Goal: Task Accomplishment & Management: Complete application form

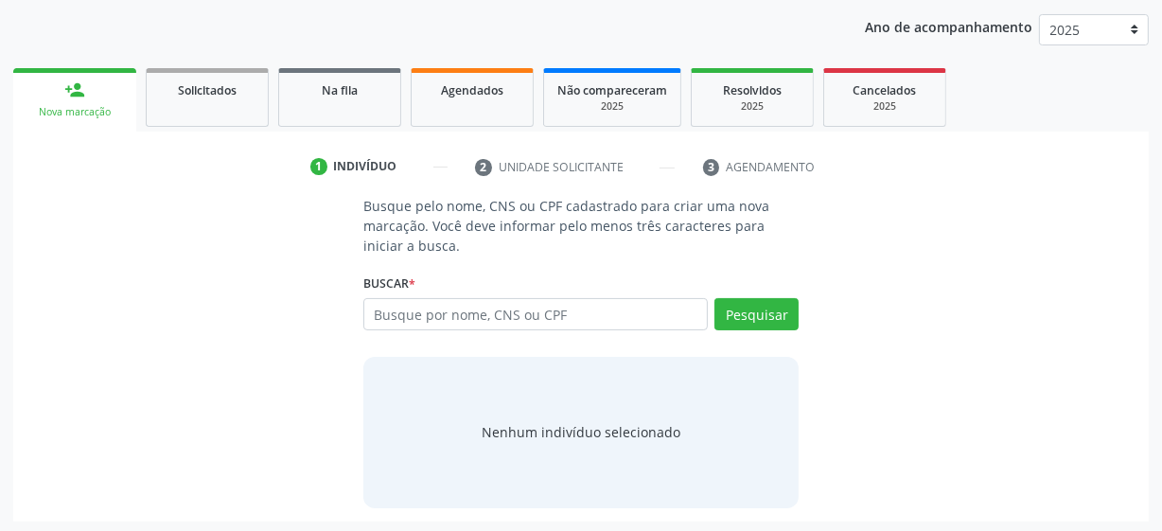
scroll to position [218, 0]
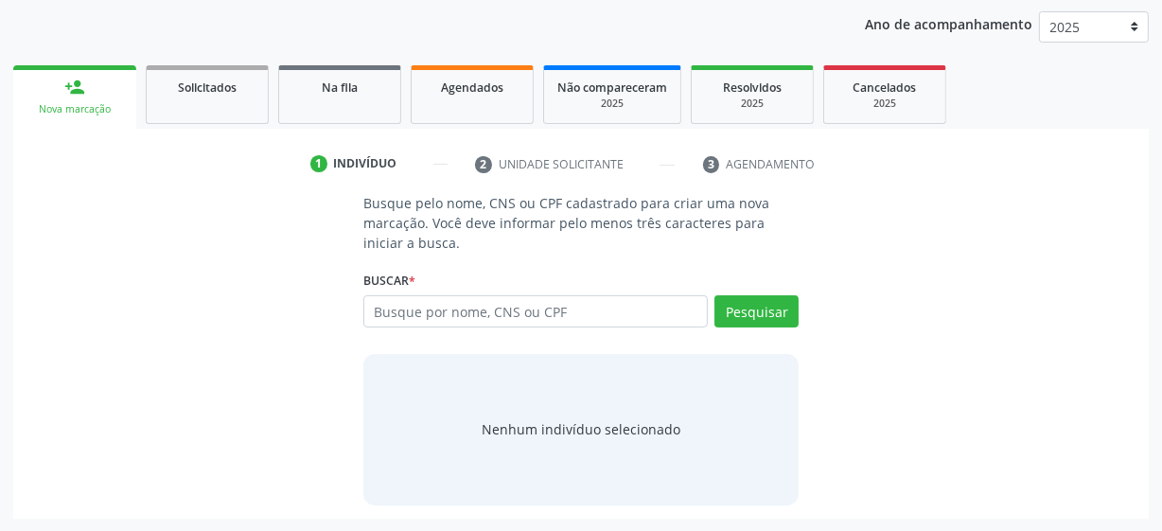
click at [561, 310] on input "text" at bounding box center [535, 311] width 344 height 32
click at [449, 311] on input "text" at bounding box center [535, 311] width 344 height 32
paste input "177.781.334-40"
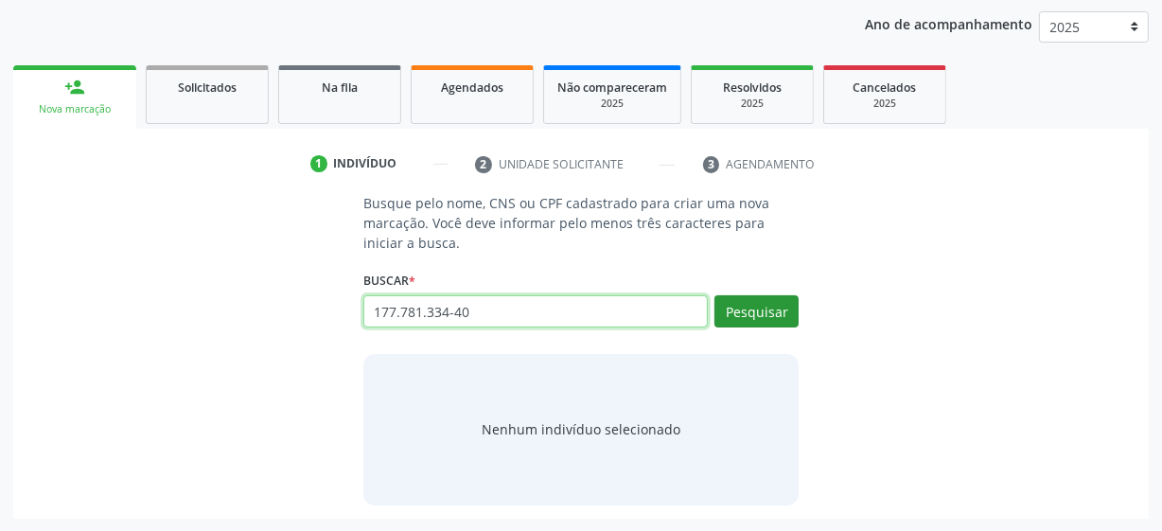
type input "177.781.334-40"
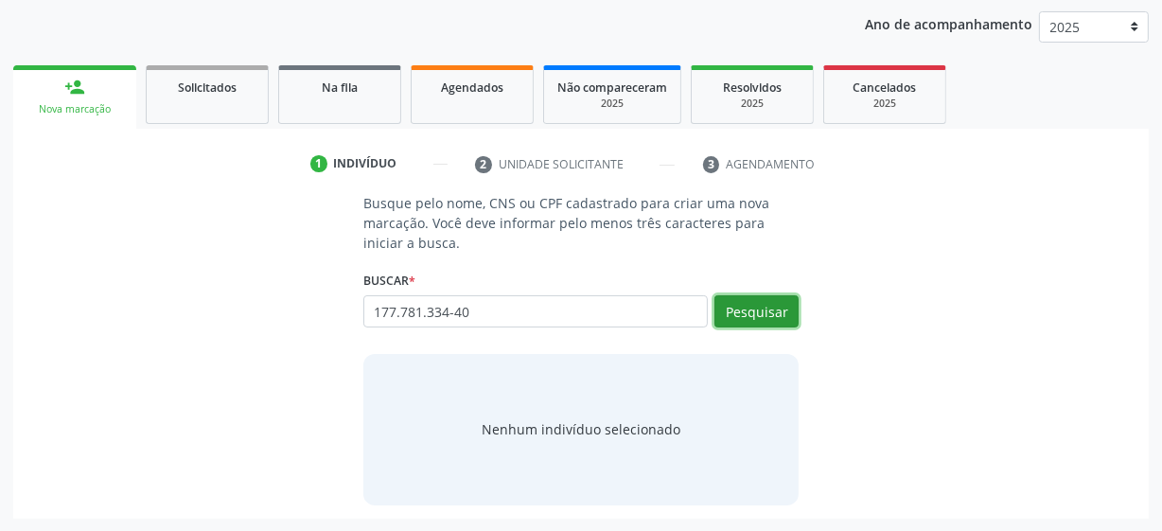
click at [767, 312] on button "Pesquisar" at bounding box center [756, 311] width 84 height 32
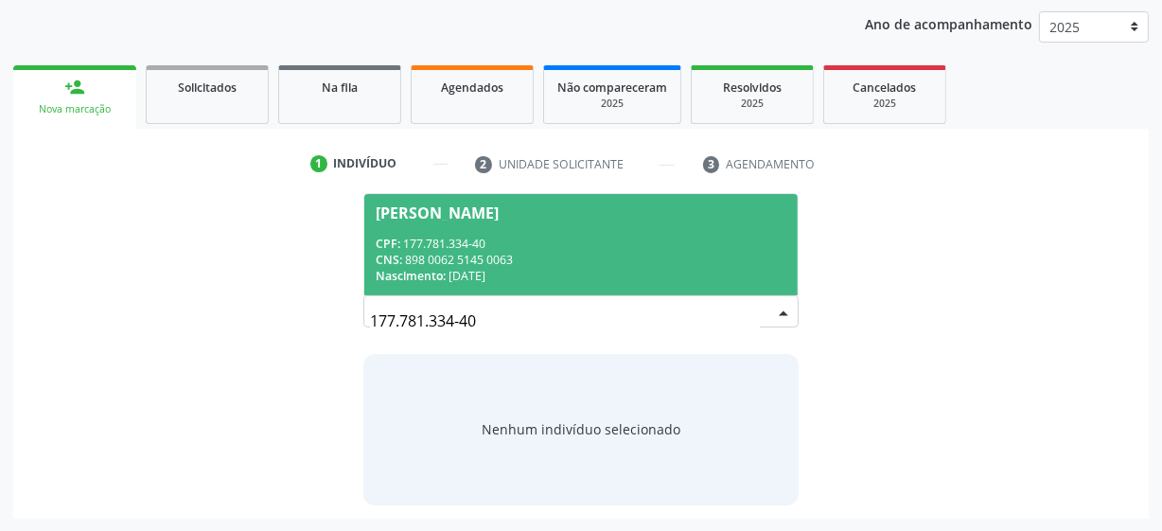
click at [527, 236] on div "CPF: 177.781.334-40" at bounding box center [581, 244] width 411 height 16
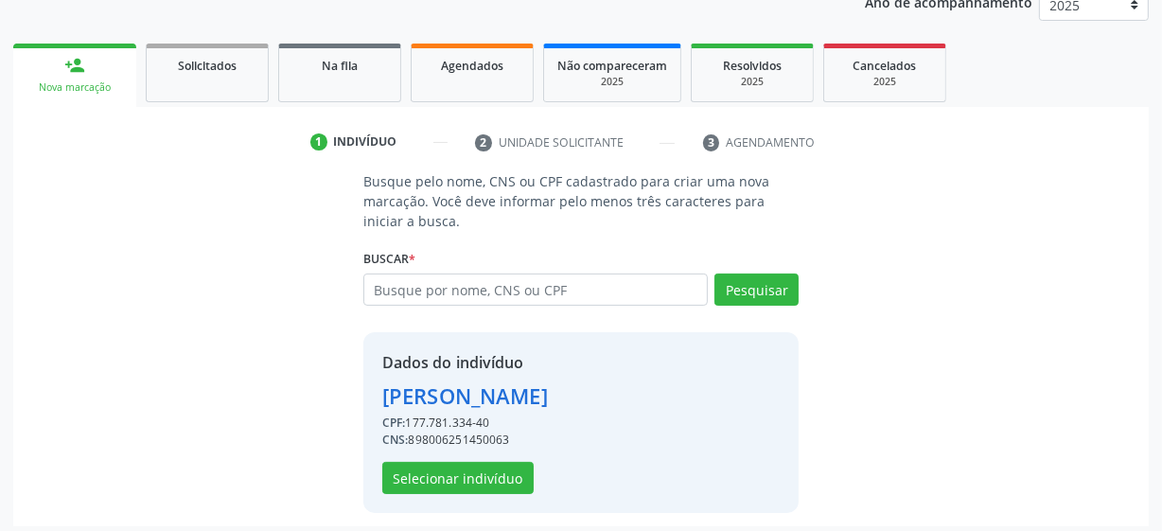
scroll to position [246, 0]
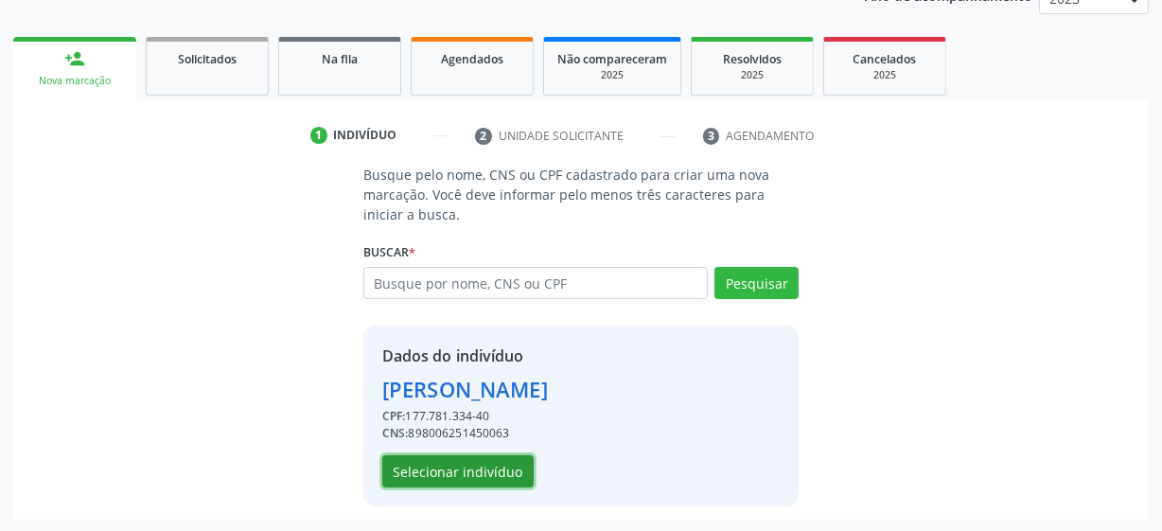
click at [472, 463] on button "Selecionar indivíduo" at bounding box center [457, 471] width 151 height 32
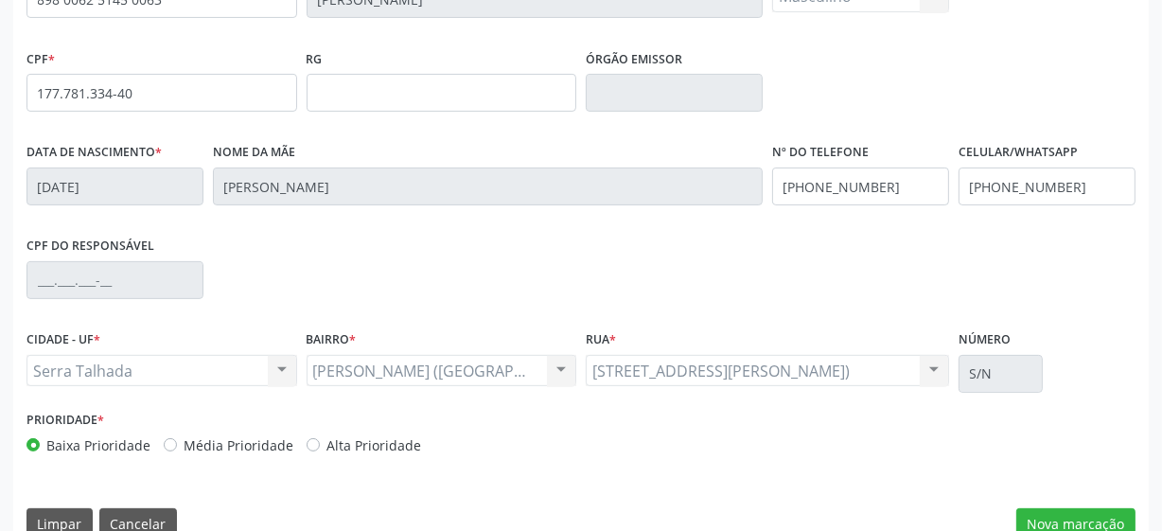
scroll to position [494, 0]
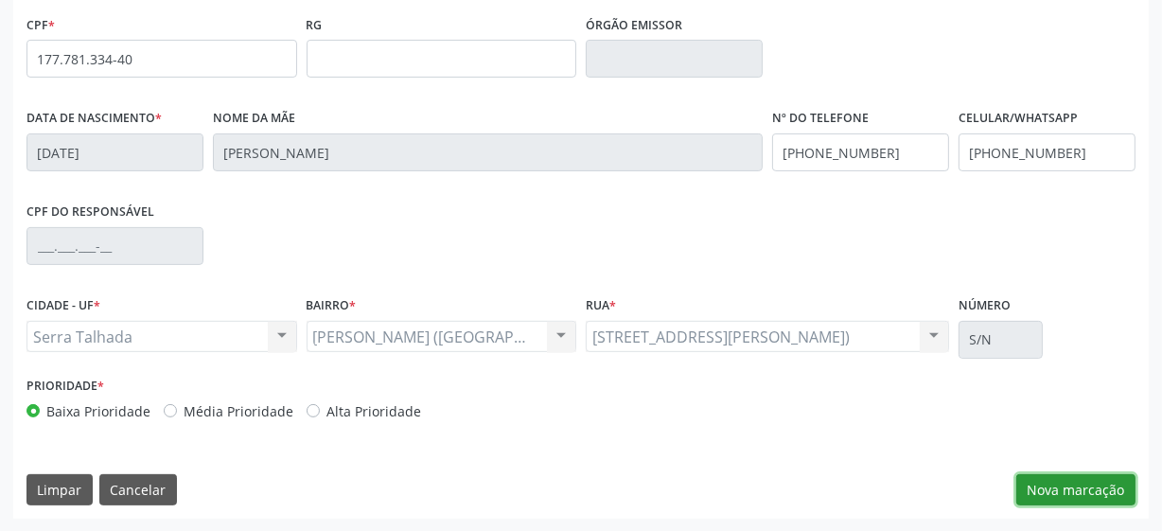
click at [1087, 488] on button "Nova marcação" at bounding box center [1075, 490] width 119 height 32
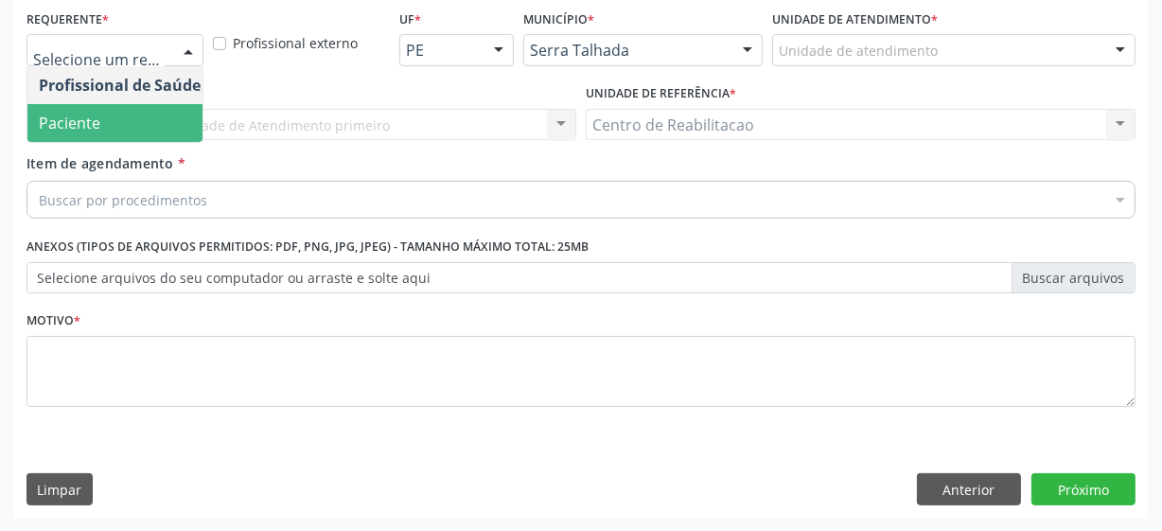
click at [97, 123] on span "Paciente" at bounding box center [70, 123] width 62 height 21
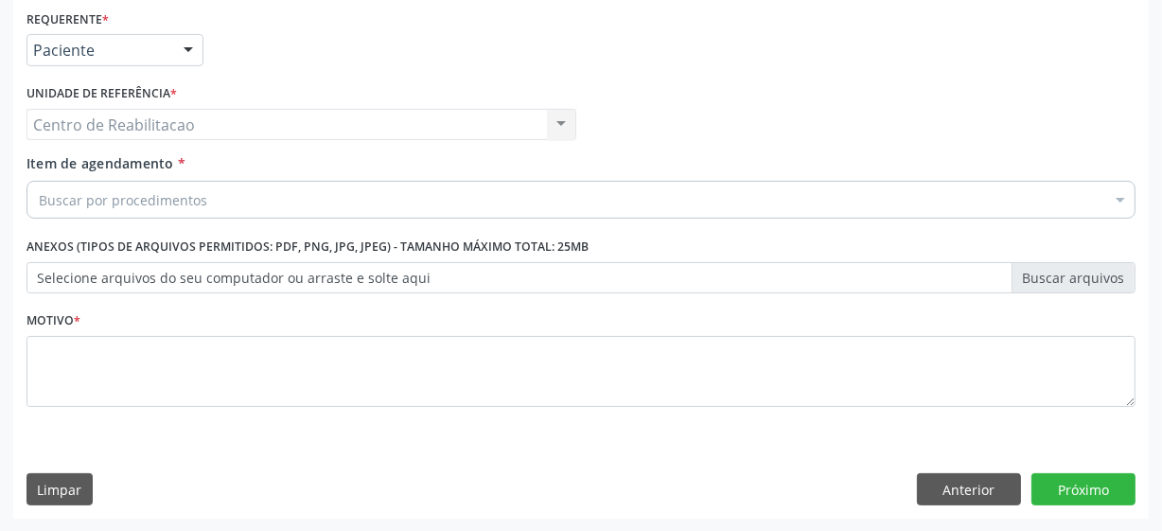
click at [175, 120] on div "Centro de Reabilitacao Centro de Reabilitacao Nenhum resultado encontrado para:…" at bounding box center [301, 125] width 550 height 32
click at [149, 187] on div "Buscar por procedimentos" at bounding box center [580, 200] width 1109 height 38
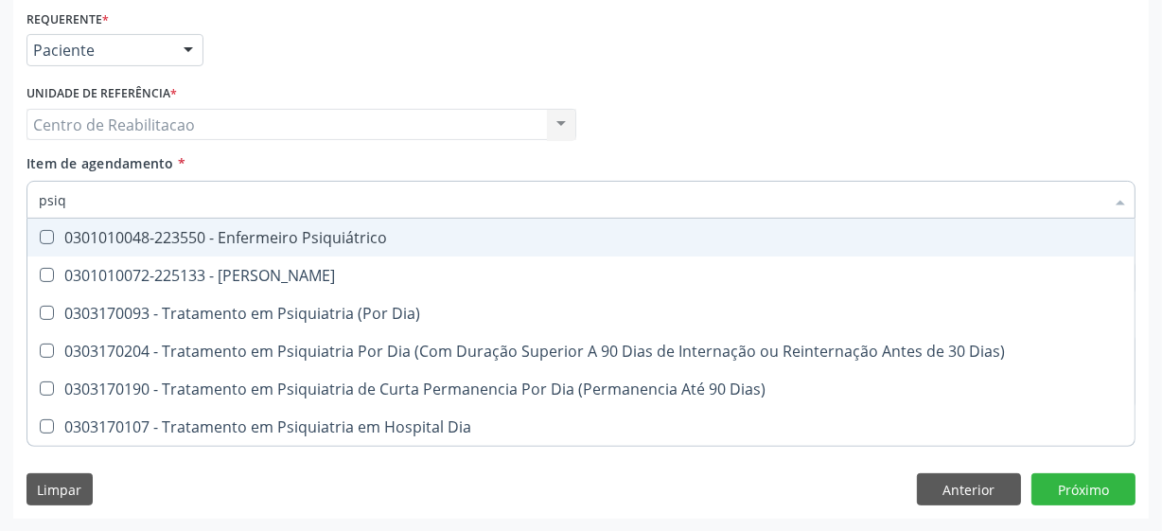
type input "psiqu"
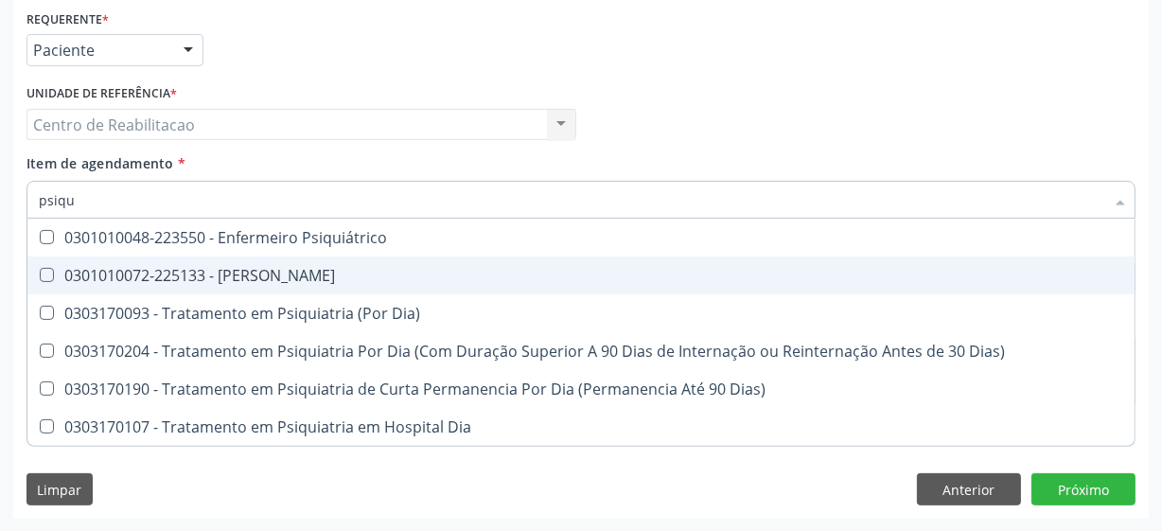
click at [299, 276] on div "0301010072-225133 - [PERSON_NAME]" at bounding box center [581, 275] width 1084 height 15
checkbox Psiquiatra "true"
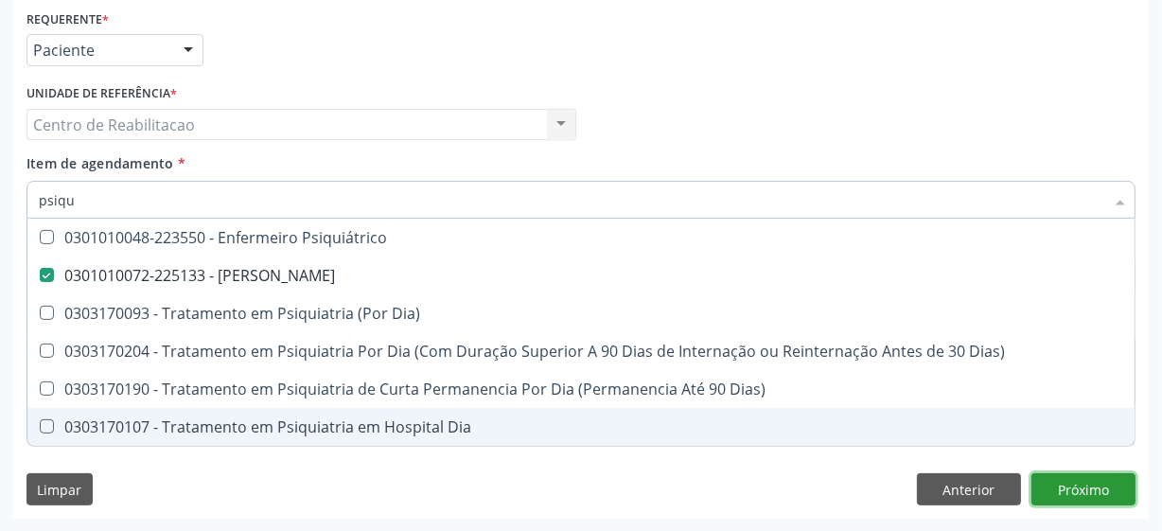
click at [1056, 477] on div "Requerente * Paciente Profissional de Saúde Paciente Nenhum resultado encontrad…" at bounding box center [580, 262] width 1135 height 514
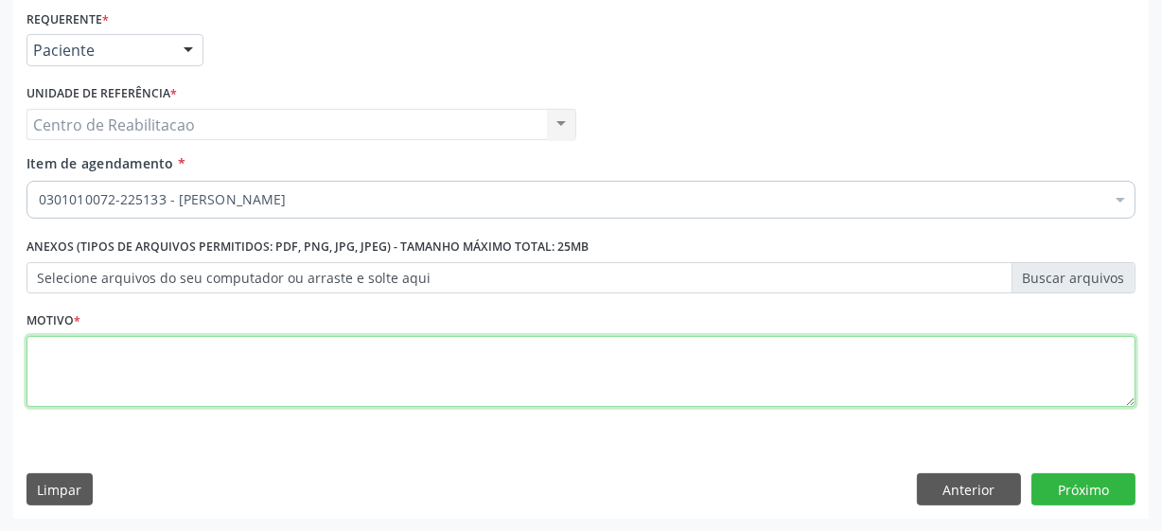
click at [229, 360] on textarea at bounding box center [580, 372] width 1109 height 72
type textarea "***"
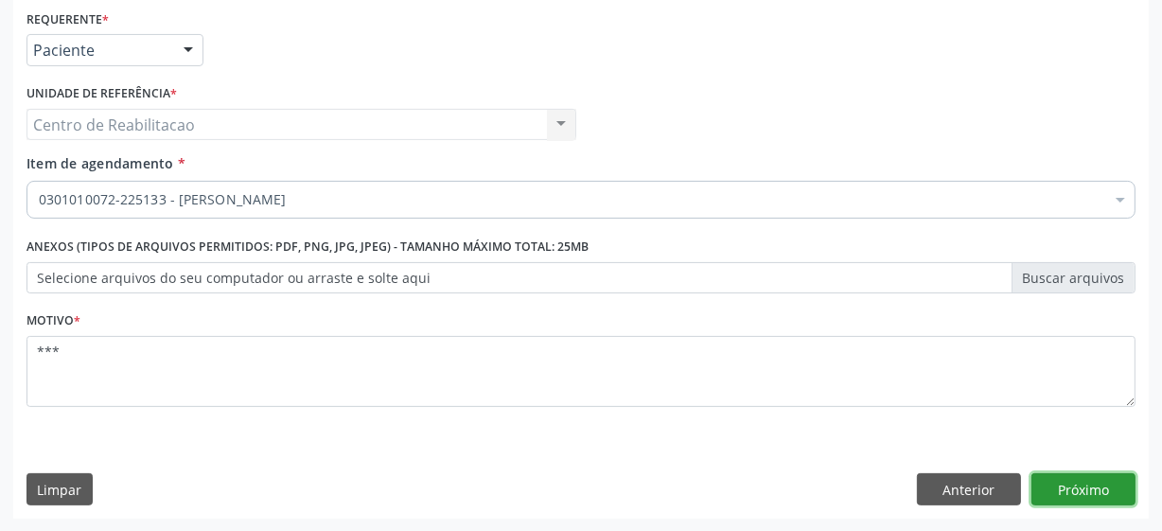
click at [1050, 477] on button "Próximo" at bounding box center [1083, 489] width 104 height 32
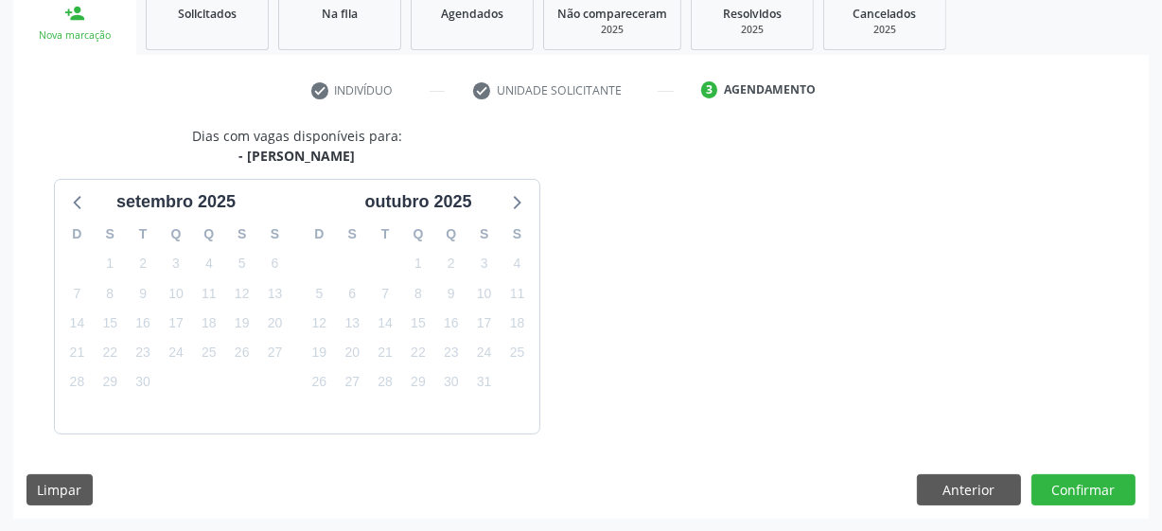
scroll to position [347, 0]
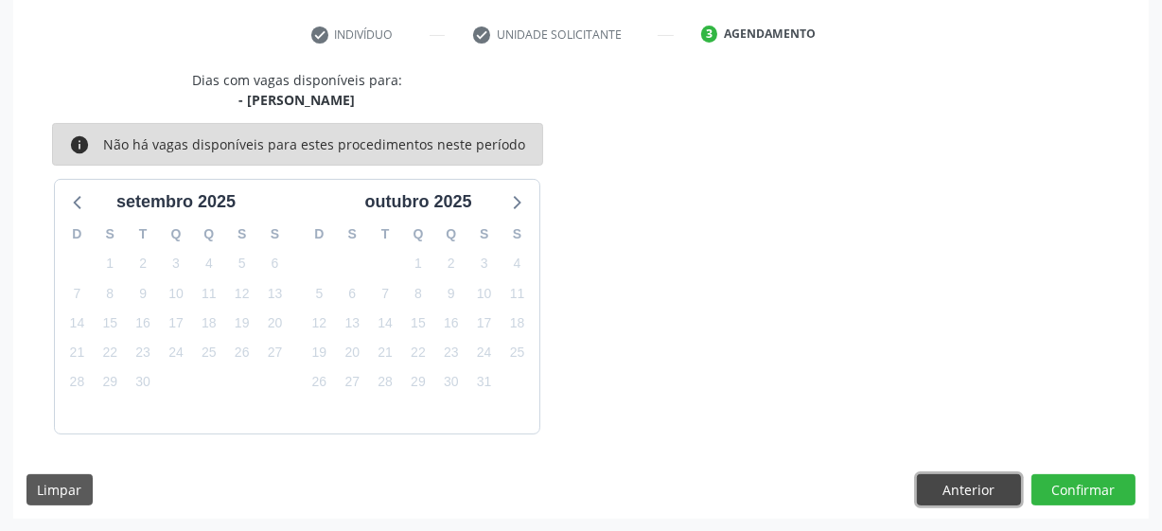
click at [975, 493] on button "Anterior" at bounding box center [969, 490] width 104 height 32
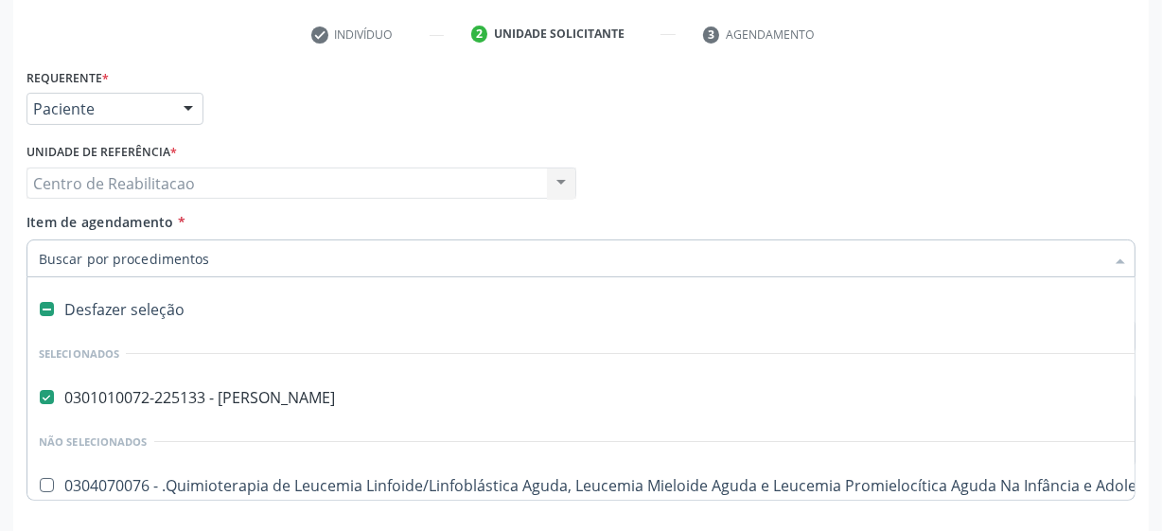
click at [427, 260] on input "Item de agendamento *" at bounding box center [571, 258] width 1065 height 38
type input "ne"
checkbox Psiquiatra "false"
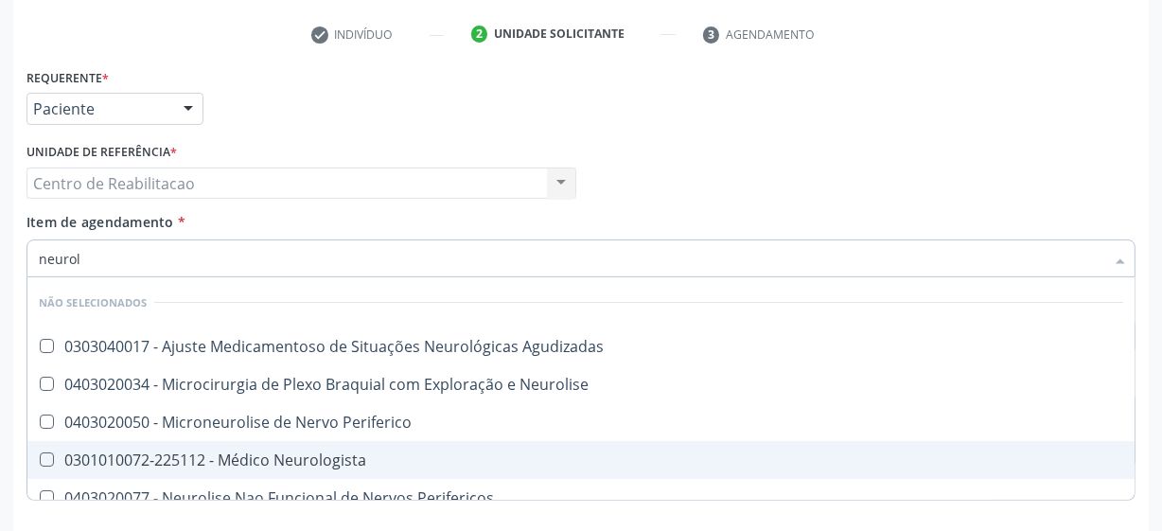
type input "neurolo"
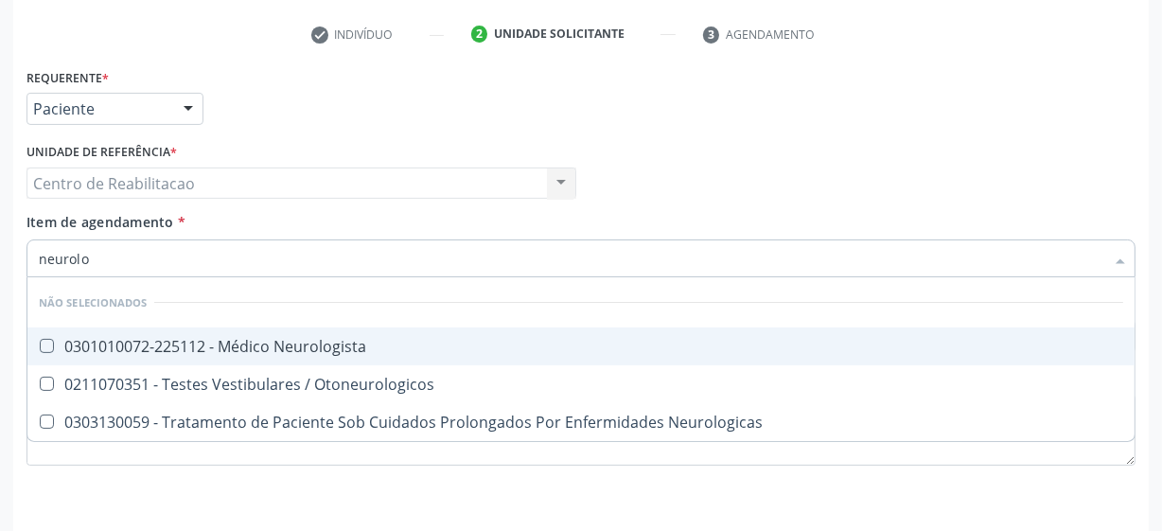
click at [341, 339] on div "0301010072-225112 - Médico Neurologista" at bounding box center [581, 346] width 1084 height 15
checkbox Neurologista "true"
click at [838, 157] on div "Profissional Solicitante Por favor, selecione a Unidade de Atendimento primeiro…" at bounding box center [581, 175] width 1118 height 74
